Goal: Transaction & Acquisition: Download file/media

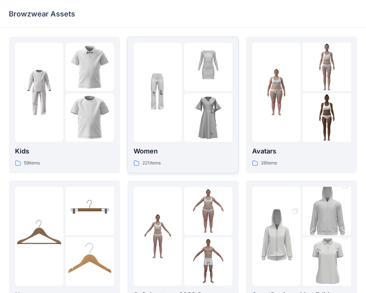
click at [165, 102] on img at bounding box center [158, 92] width 48 height 48
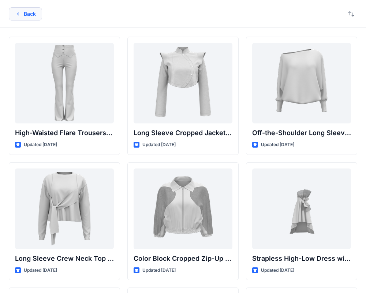
click at [30, 19] on button "Back" at bounding box center [25, 13] width 33 height 13
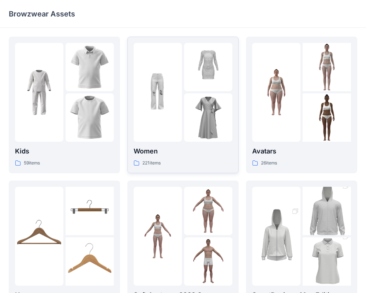
click at [139, 165] on icon at bounding box center [137, 163] width 6 height 6
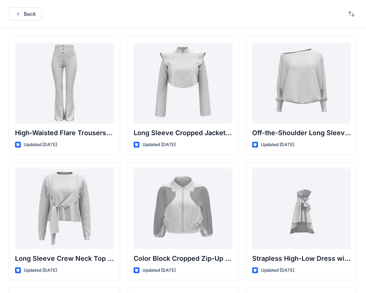
click at [242, 19] on div "Back" at bounding box center [183, 14] width 366 height 28
click at [355, 15] on button "button" at bounding box center [352, 14] width 12 height 12
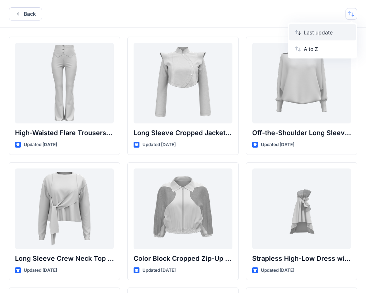
click at [318, 36] on button "Last update" at bounding box center [322, 32] width 67 height 16
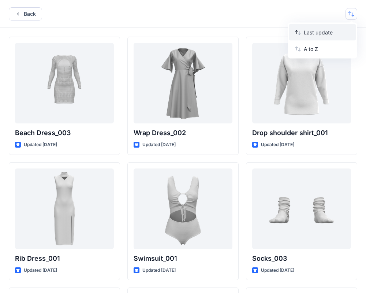
click at [305, 33] on p "Last update" at bounding box center [327, 33] width 46 height 8
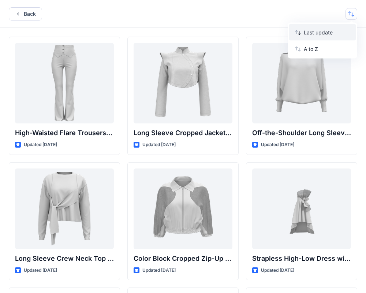
click at [305, 33] on p "Last update" at bounding box center [327, 33] width 46 height 8
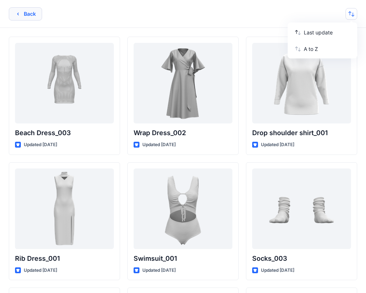
click at [30, 15] on button "Back" at bounding box center [25, 13] width 33 height 13
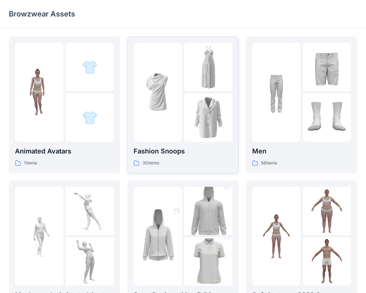
click at [148, 150] on p "Fashion Snoops" at bounding box center [183, 151] width 99 height 10
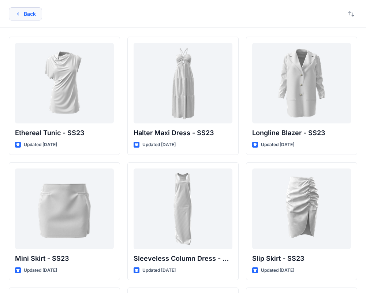
click at [29, 13] on button "Back" at bounding box center [25, 13] width 33 height 13
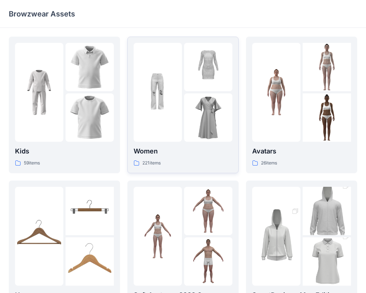
click at [152, 140] on div at bounding box center [158, 92] width 48 height 99
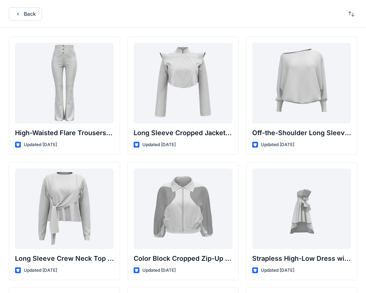
click at [155, 15] on div "Back" at bounding box center [183, 14] width 366 height 28
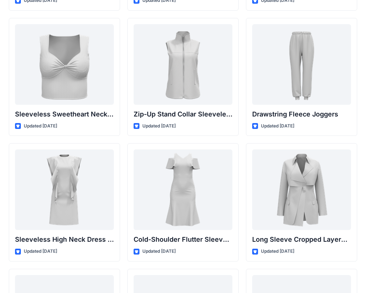
scroll to position [2528, 0]
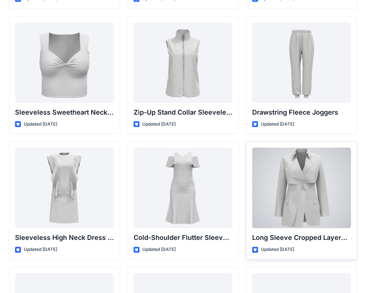
click at [298, 188] on div at bounding box center [301, 188] width 99 height 81
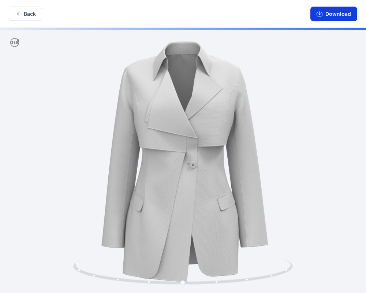
click at [318, 14] on icon "button" at bounding box center [320, 14] width 6 height 6
click at [328, 14] on button "Download" at bounding box center [333, 14] width 47 height 15
click at [325, 13] on button "Download" at bounding box center [333, 14] width 47 height 15
click at [319, 12] on icon "button" at bounding box center [320, 14] width 6 height 6
click at [323, 12] on button "Download" at bounding box center [333, 14] width 47 height 15
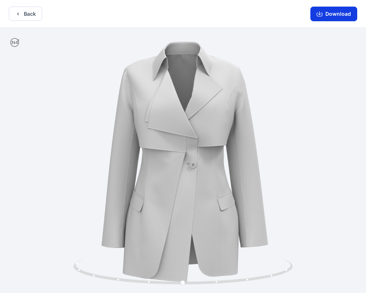
click at [323, 12] on button "Download" at bounding box center [333, 14] width 47 height 15
click at [318, 14] on icon "button" at bounding box center [320, 14] width 6 height 6
click at [328, 14] on button "Download" at bounding box center [333, 14] width 47 height 15
click at [328, 15] on button "Download" at bounding box center [333, 14] width 47 height 15
